Goal: Task Accomplishment & Management: Use online tool/utility

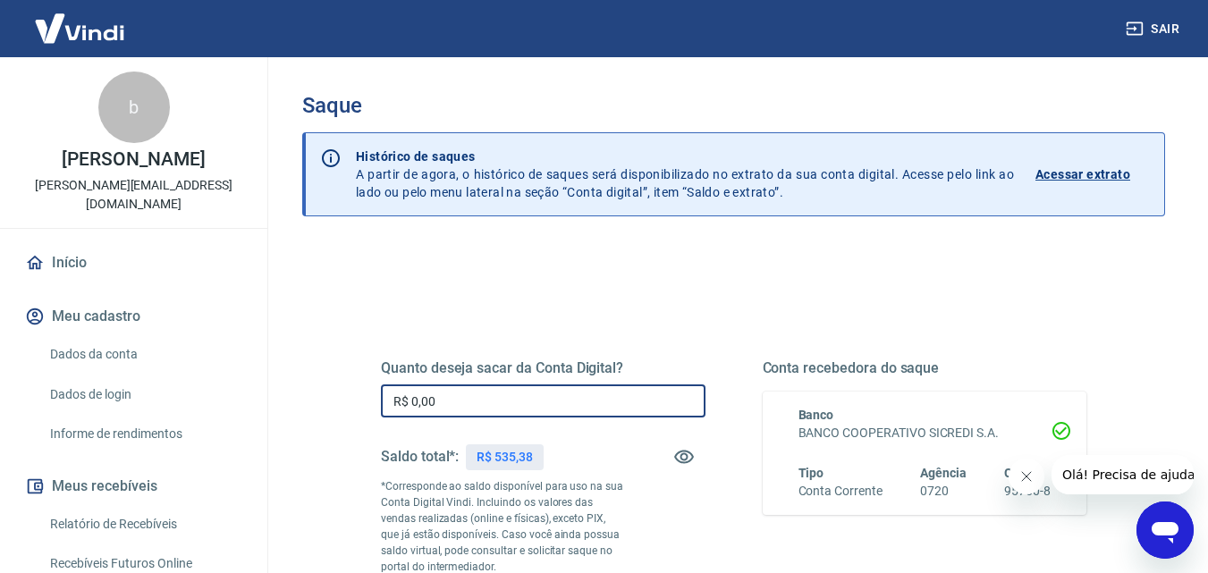
click at [508, 402] on input "R$ 0,00" at bounding box center [543, 401] width 325 height 33
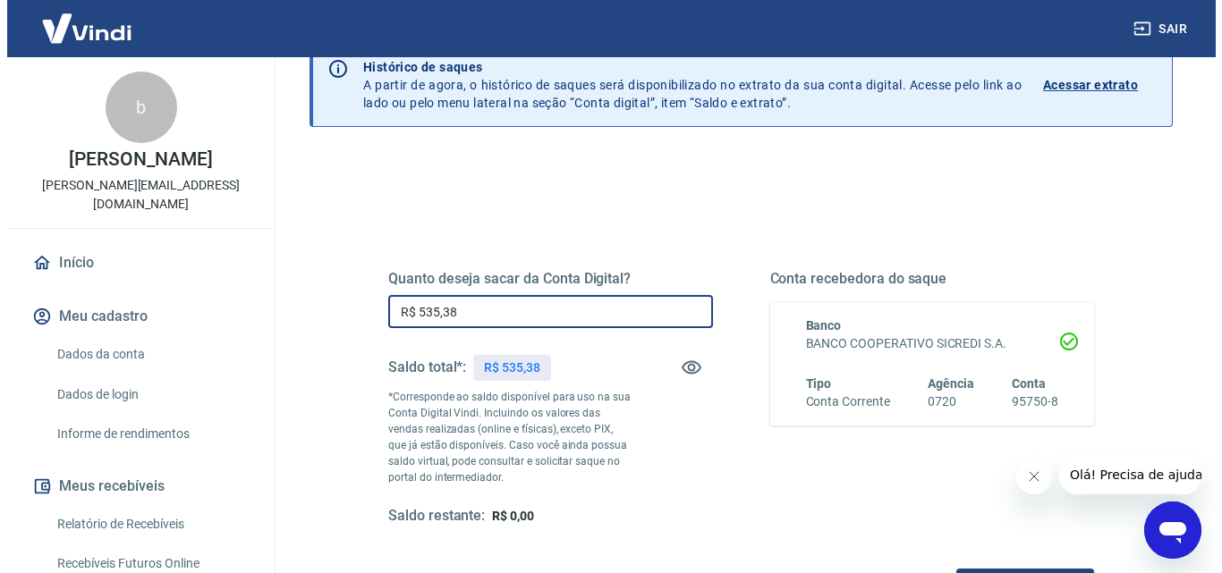
scroll to position [179, 0]
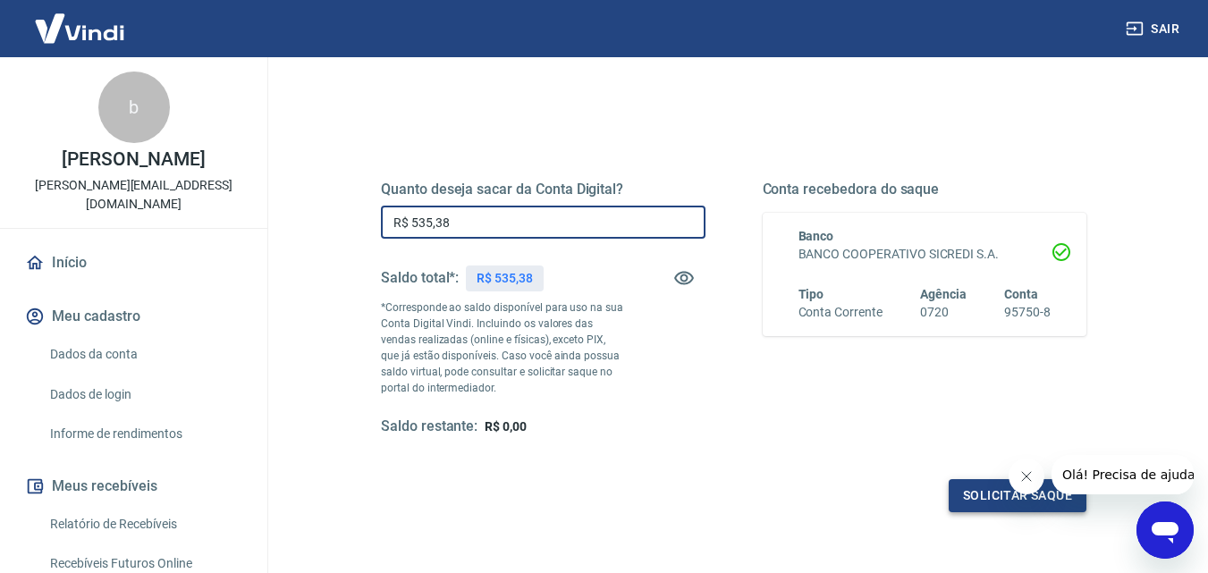
type input "R$ 535,38"
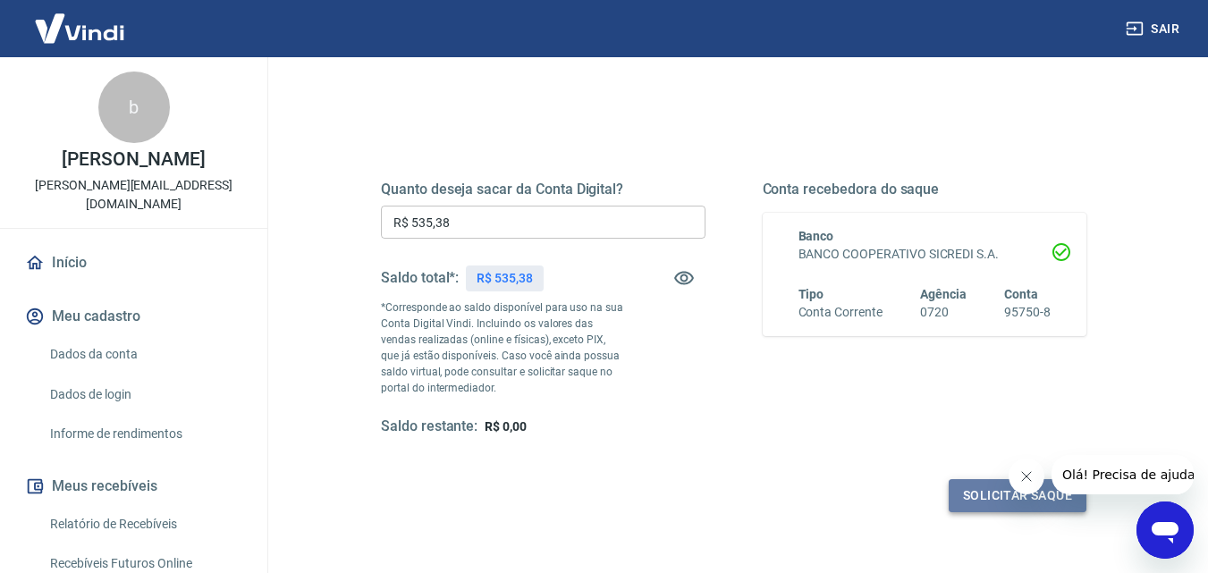
click at [973, 495] on button "Solicitar saque" at bounding box center [1018, 495] width 138 height 33
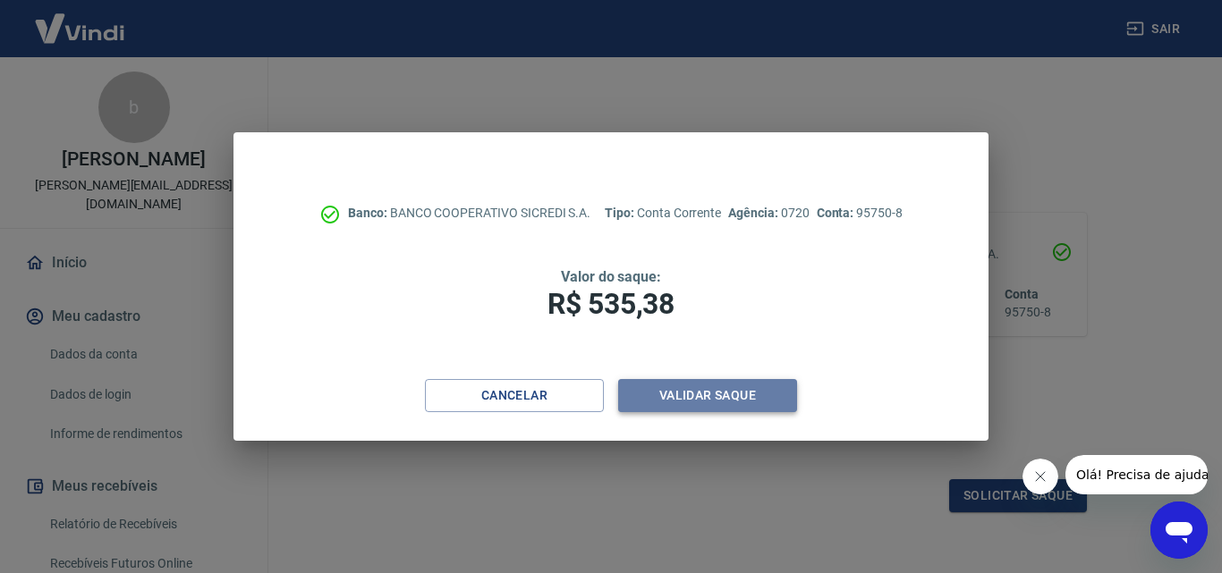
click at [692, 400] on button "Validar saque" at bounding box center [707, 395] width 179 height 33
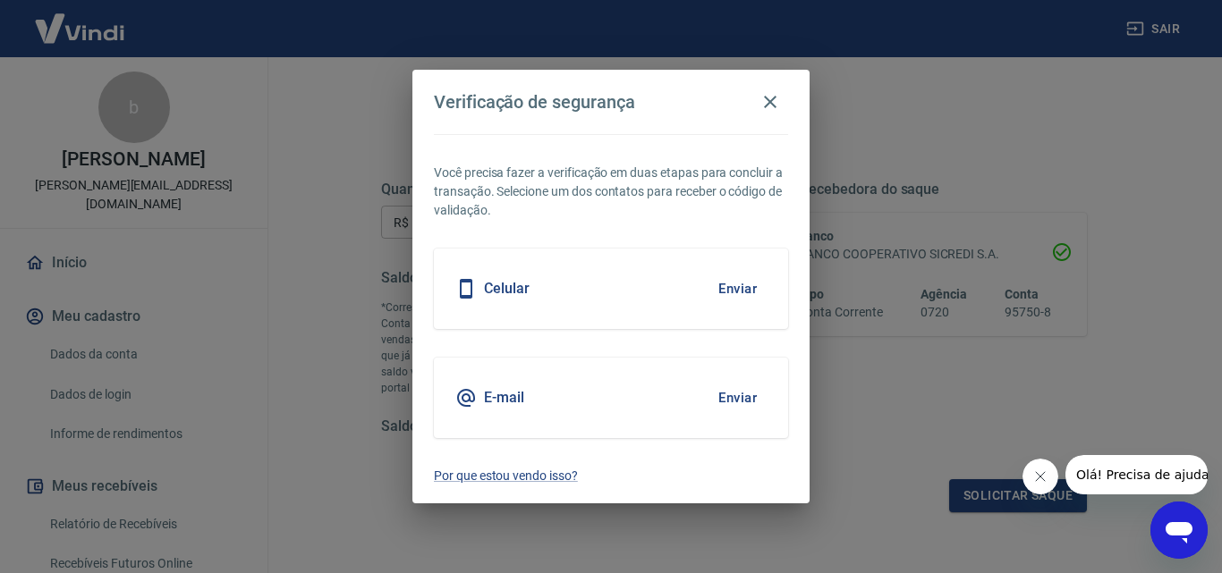
click at [691, 400] on div "E-mail Enviar" at bounding box center [611, 398] width 354 height 80
click at [742, 399] on button "Enviar" at bounding box center [737, 398] width 58 height 38
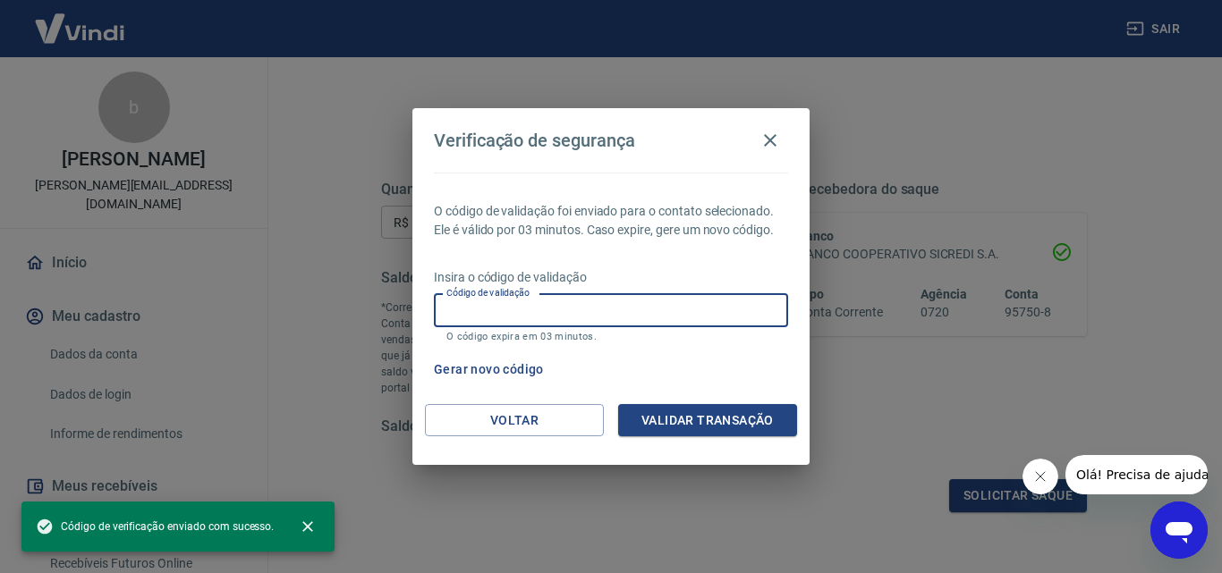
click at [728, 312] on input "Código de validação" at bounding box center [611, 310] width 354 height 33
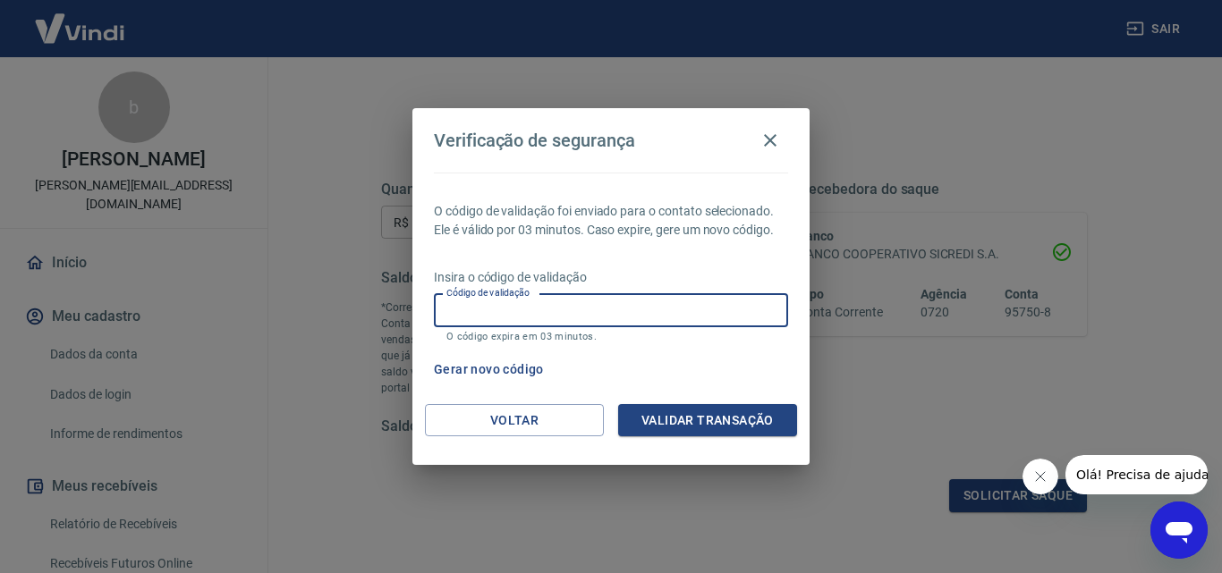
click at [625, 309] on input "Código de validação" at bounding box center [611, 310] width 354 height 33
paste input "269302"
type input "269302"
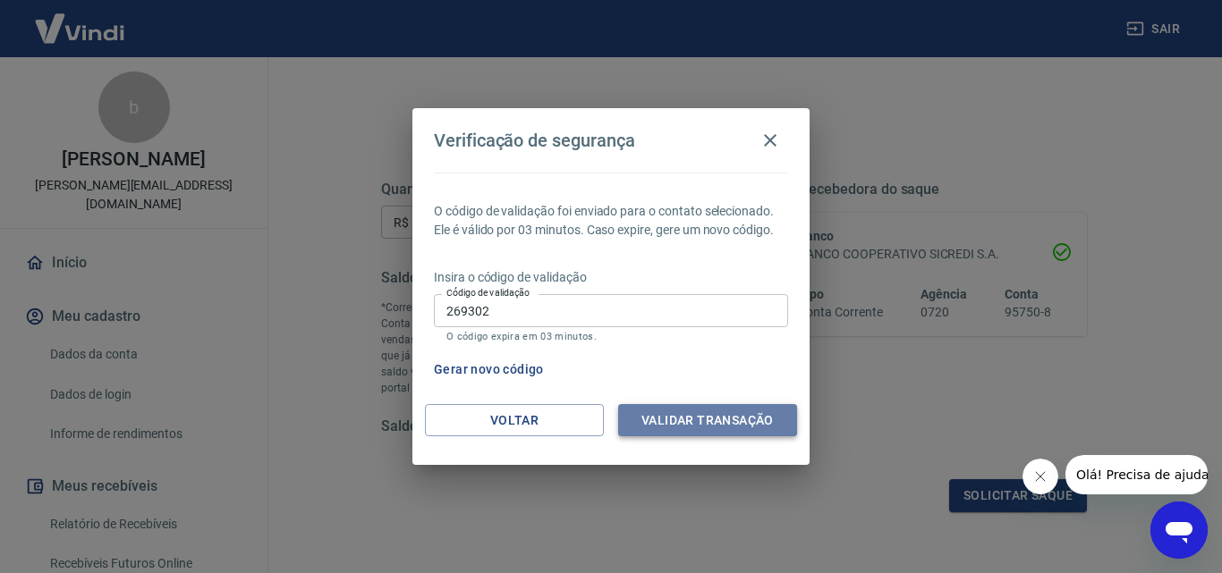
click at [728, 408] on button "Validar transação" at bounding box center [707, 420] width 179 height 33
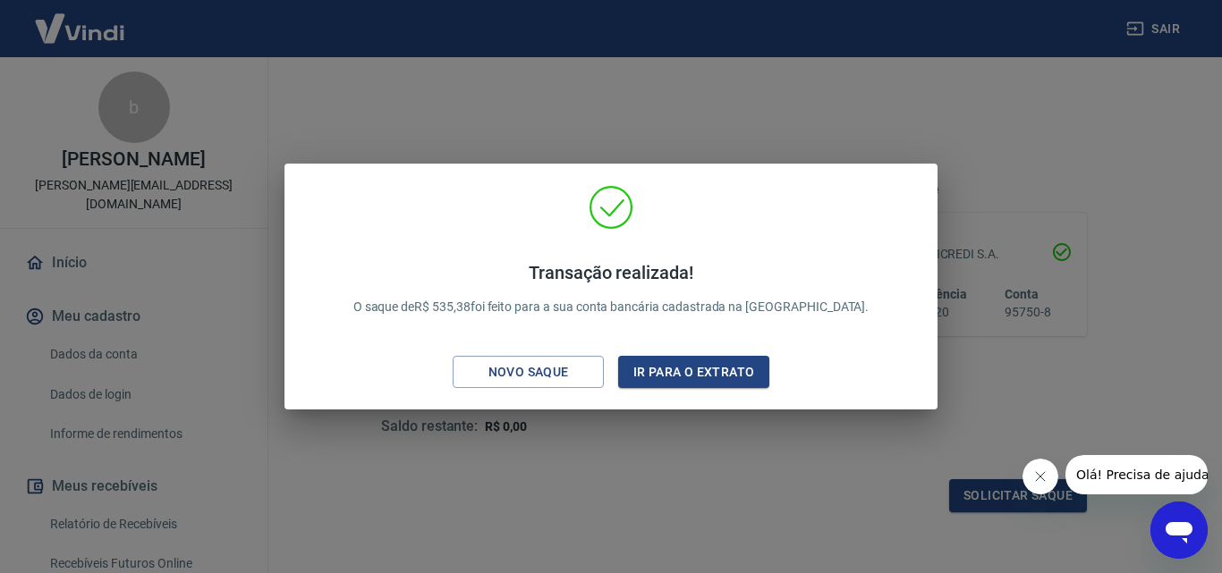
click at [1036, 477] on icon "Fechar mensagem da empresa" at bounding box center [1039, 476] width 14 height 14
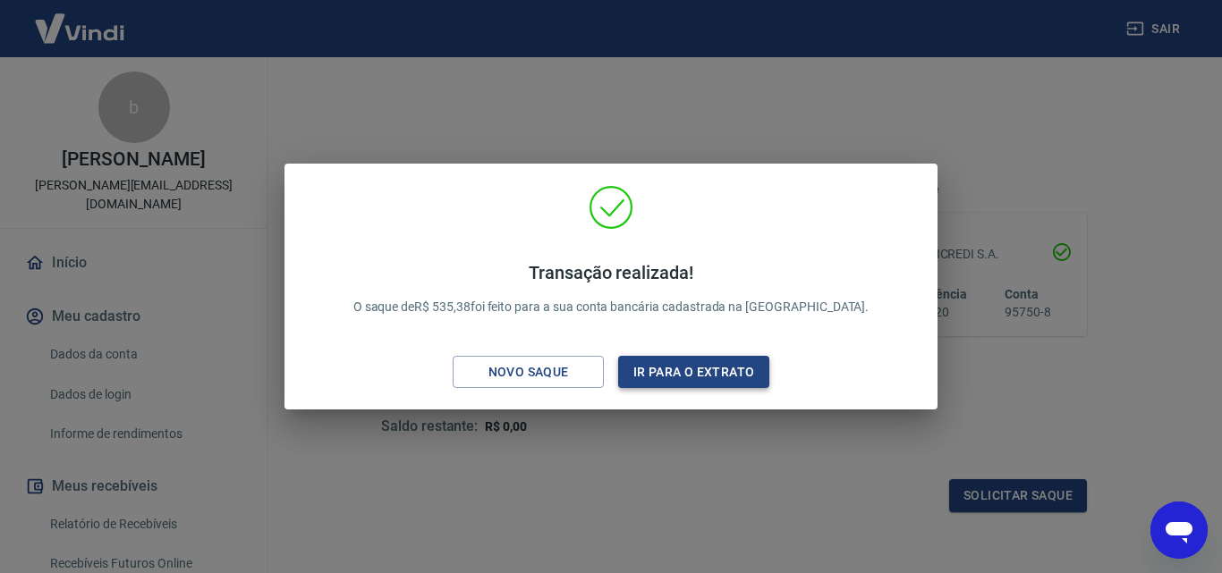
click at [678, 369] on button "Ir para o extrato" at bounding box center [693, 372] width 151 height 33
